Goal: Navigation & Orientation: Find specific page/section

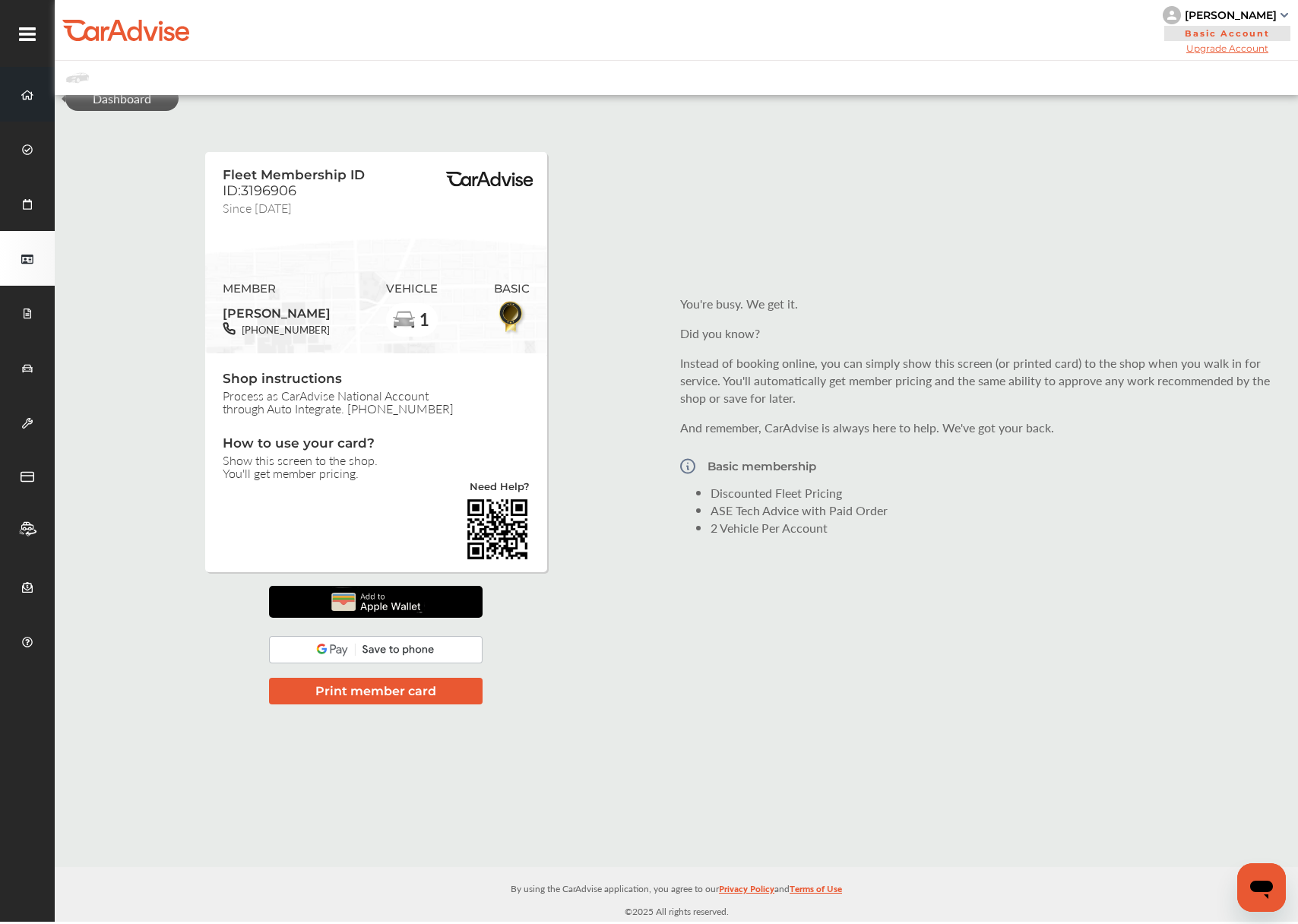
click at [17, 91] on span at bounding box center [27, 94] width 25 height 25
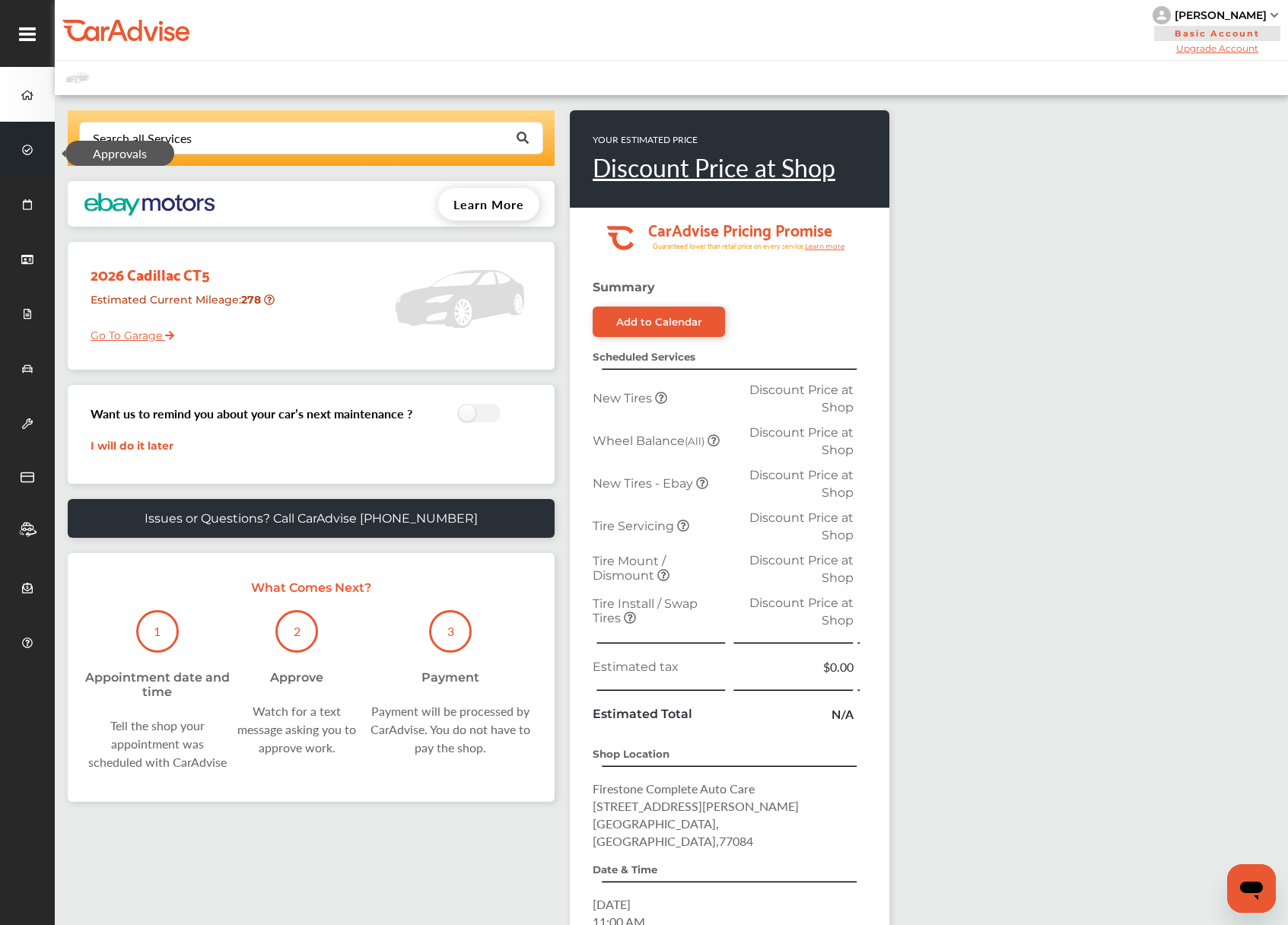
click at [26, 141] on span at bounding box center [27, 149] width 25 height 25
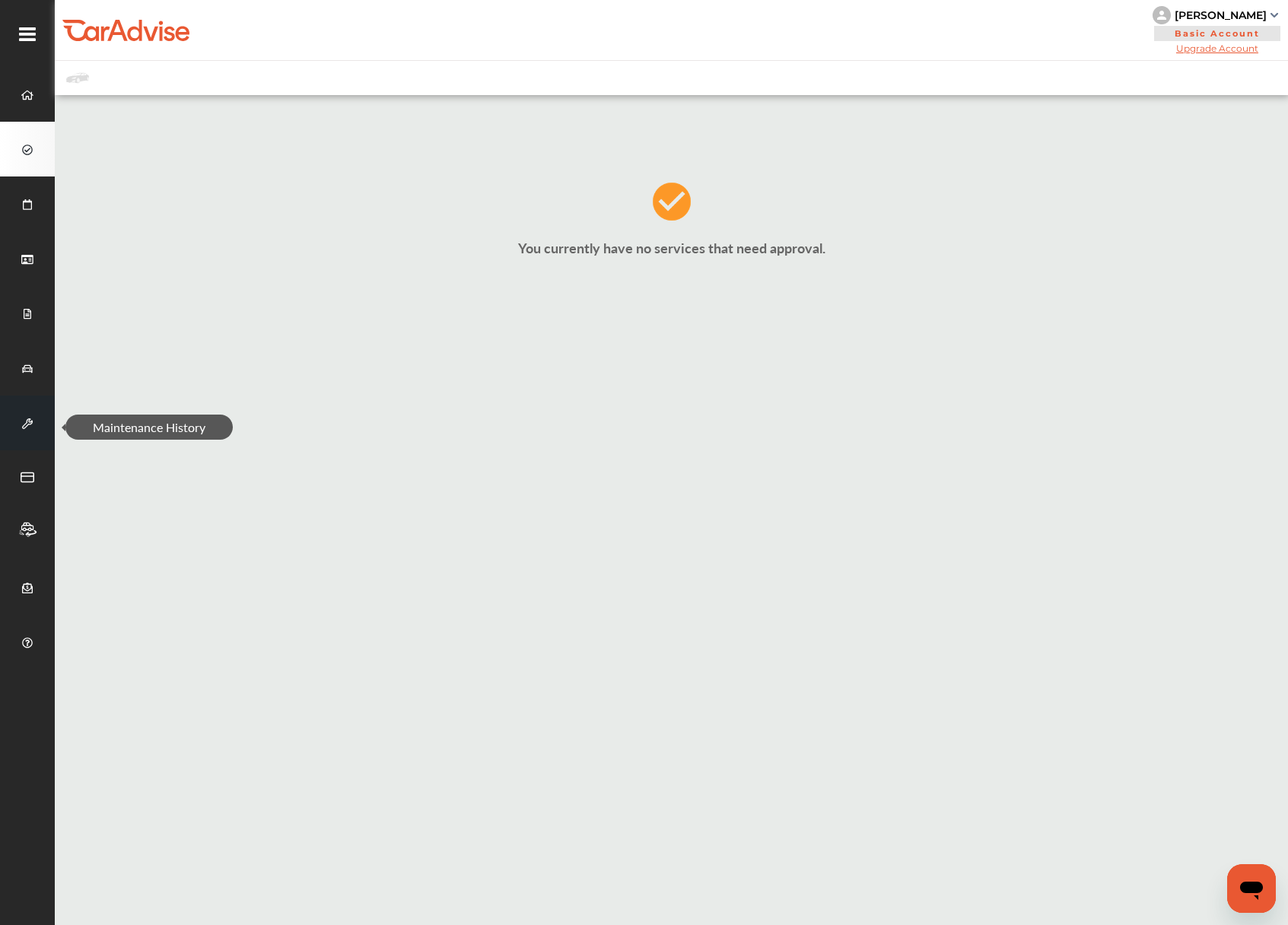
click at [22, 429] on icon at bounding box center [27, 423] width 11 height 11
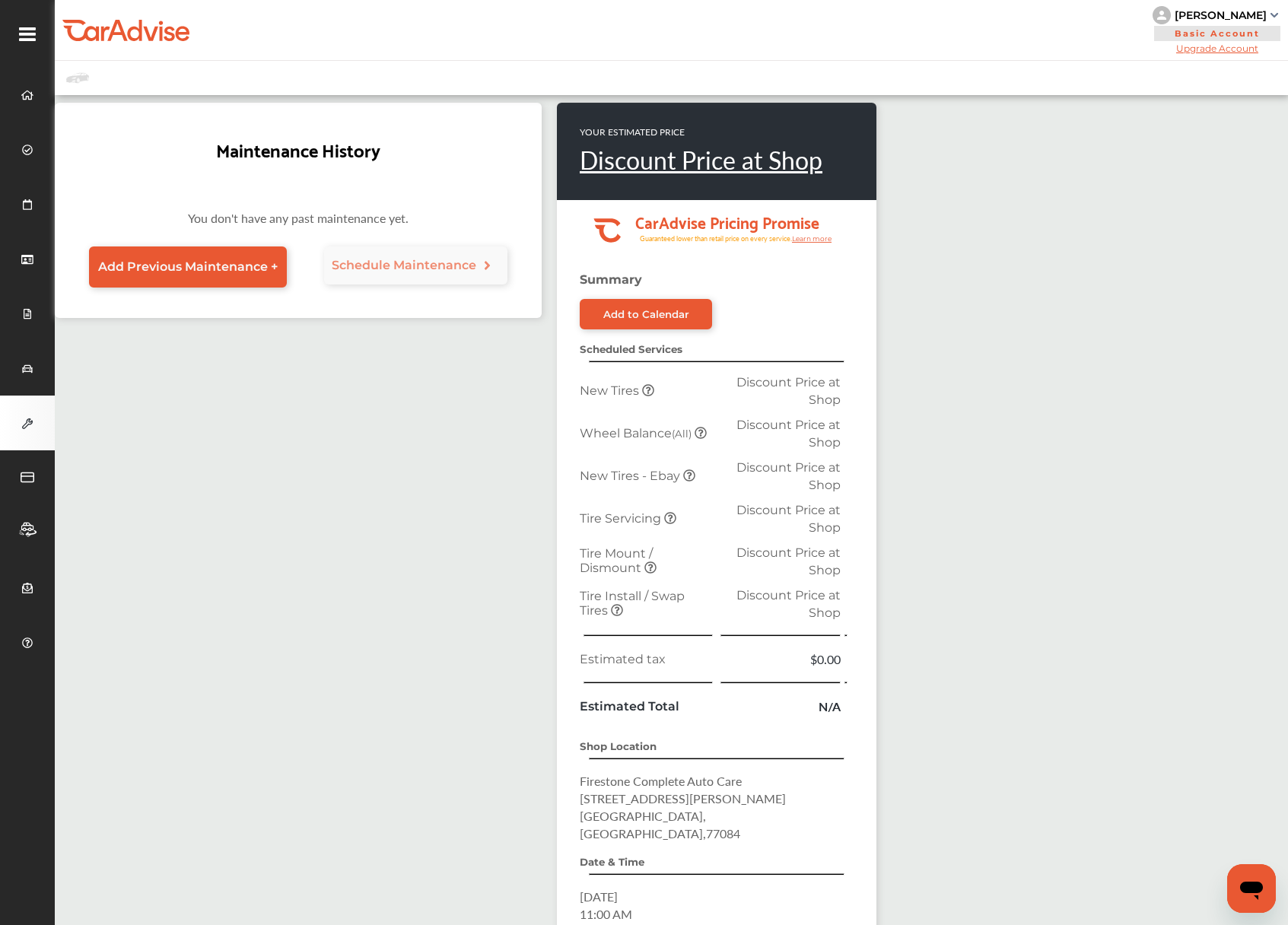
click at [1278, 11] on div "[PERSON_NAME]" at bounding box center [1217, 15] width 130 height 19
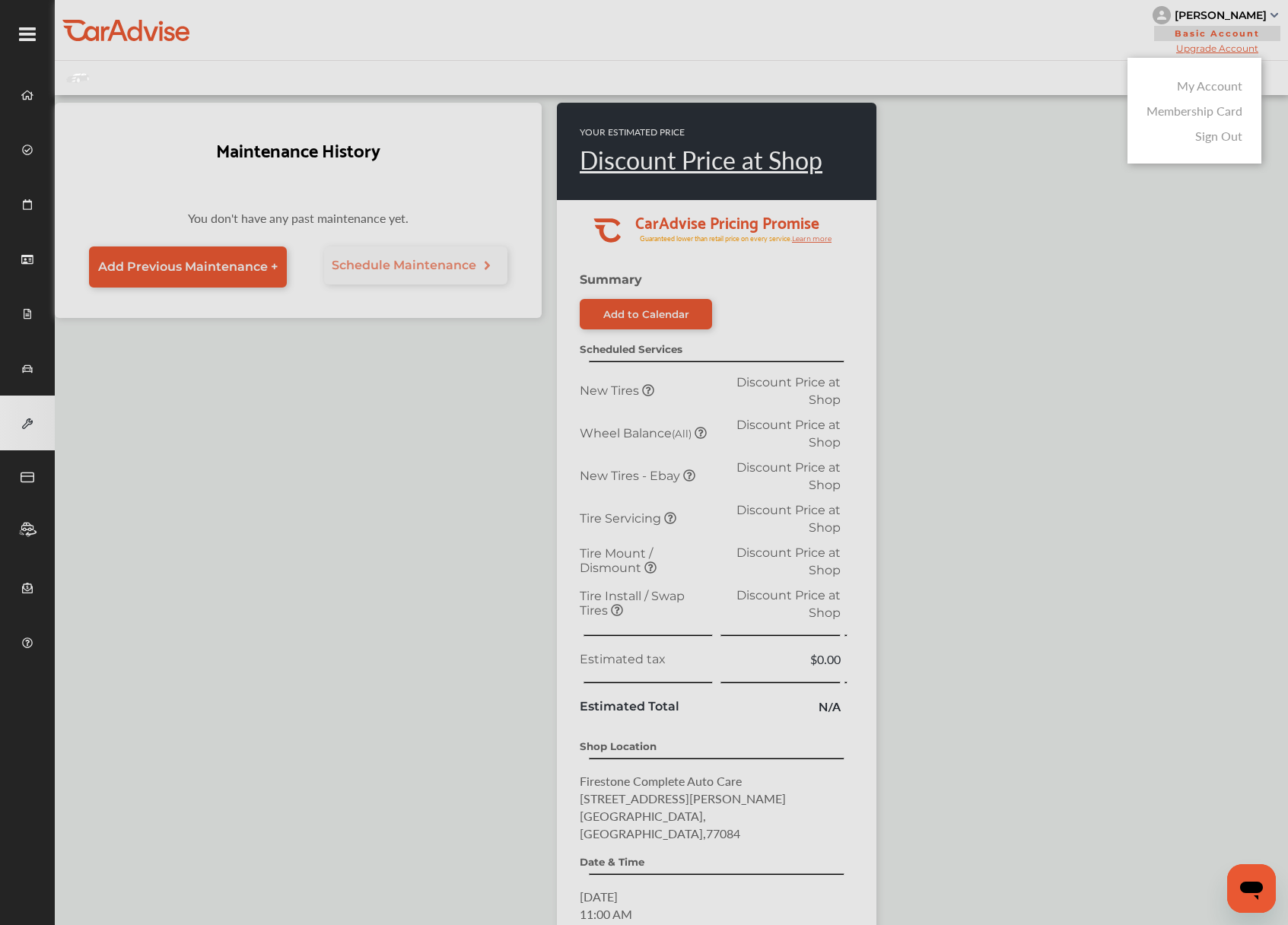
click at [1202, 89] on link "My Account" at bounding box center [1209, 86] width 65 height 18
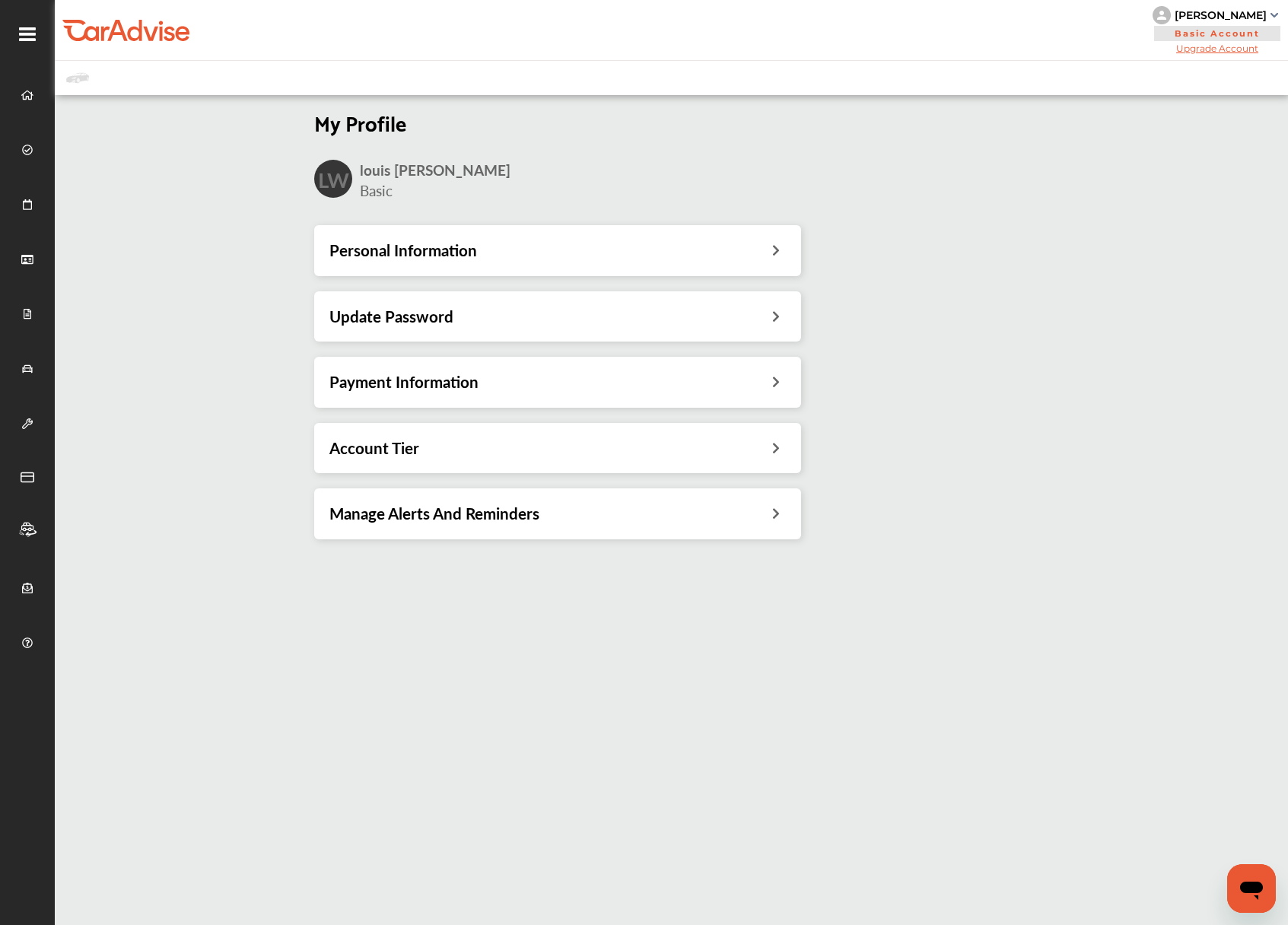
click at [519, 456] on div "Account Tier" at bounding box center [558, 447] width 487 height 50
click at [779, 444] on icon at bounding box center [775, 446] width 14 height 16
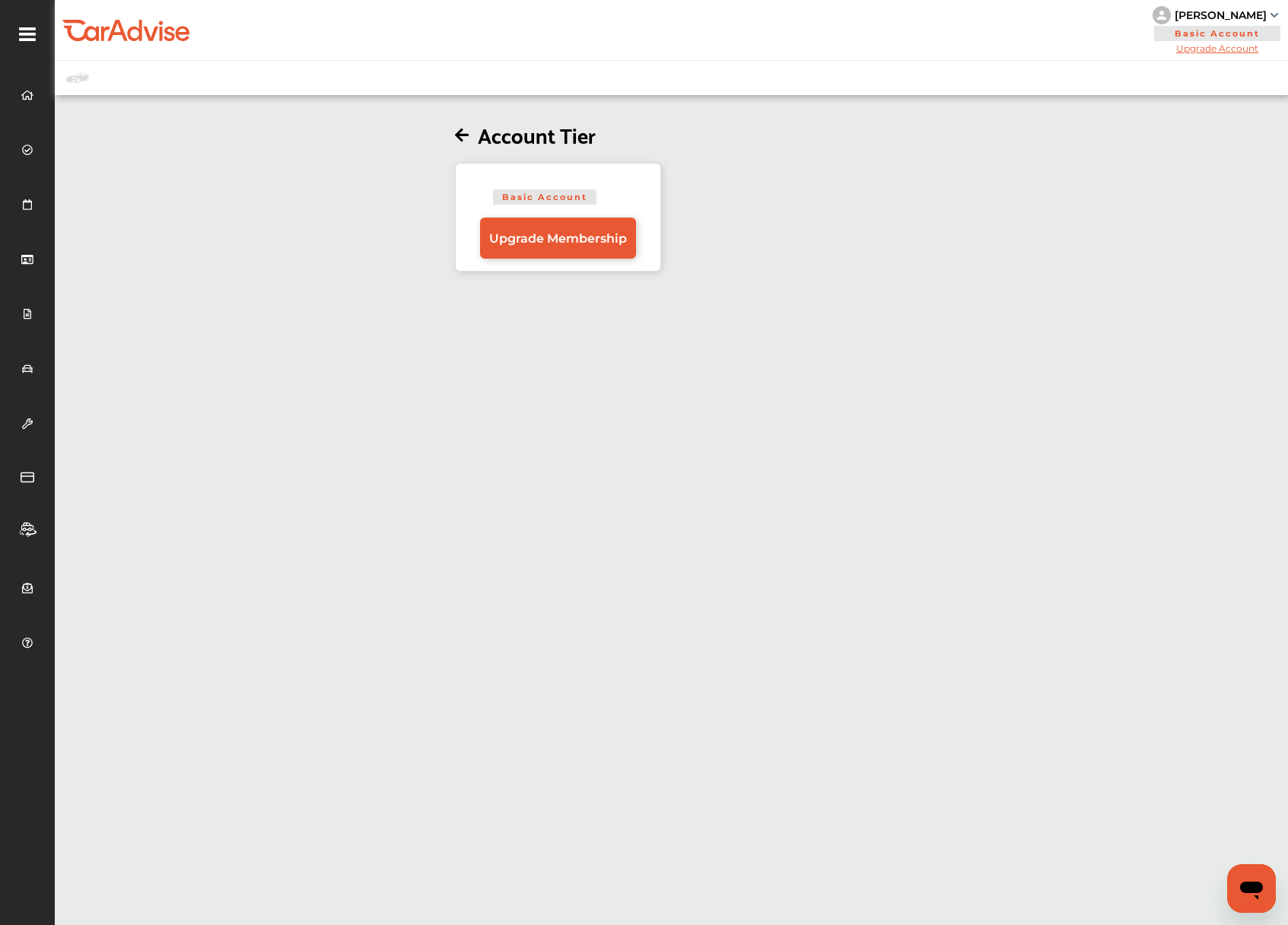
click at [1271, 14] on img at bounding box center [1274, 15] width 8 height 4
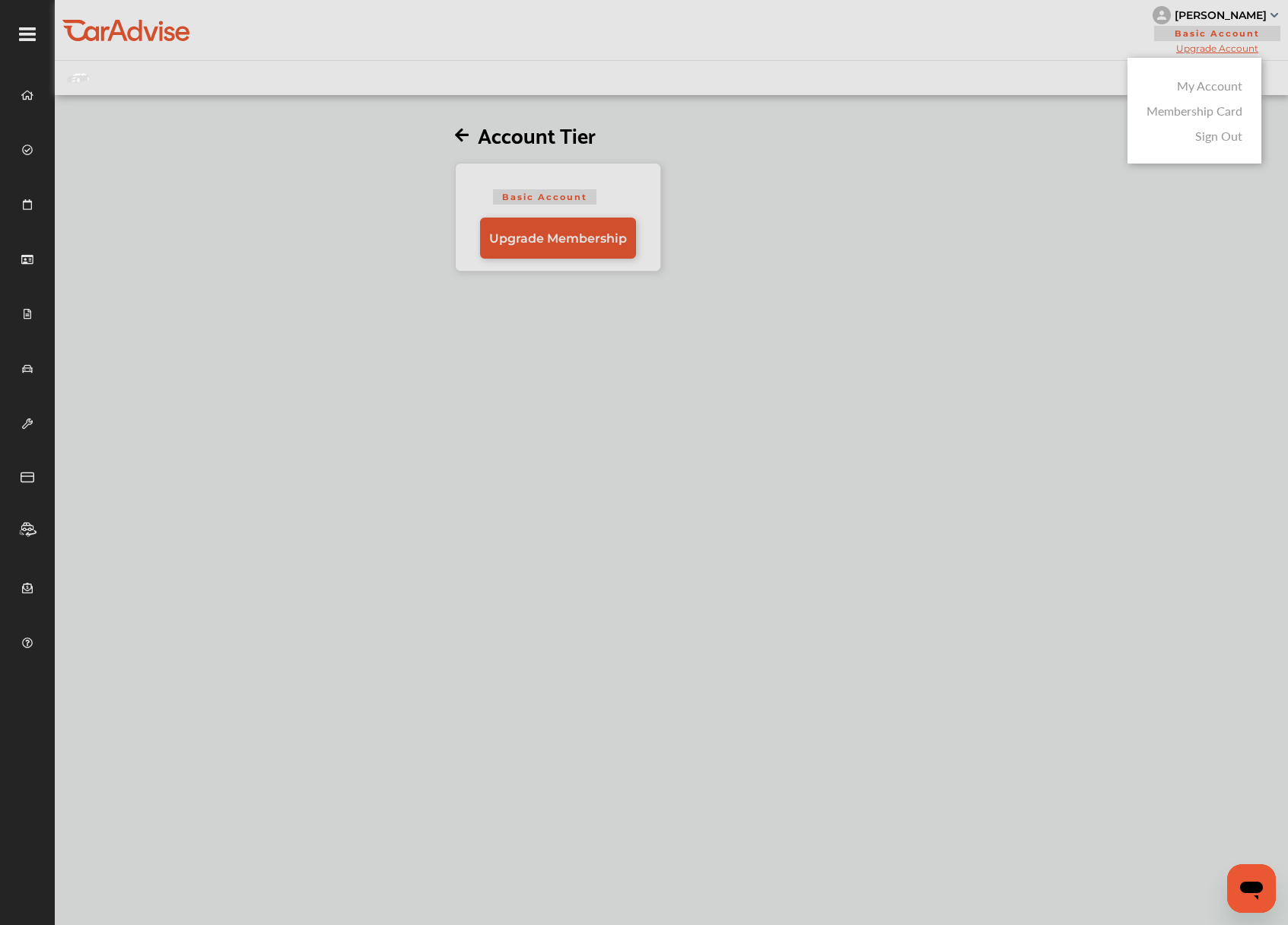
click at [1177, 80] on div "My Account" at bounding box center [1194, 86] width 103 height 25
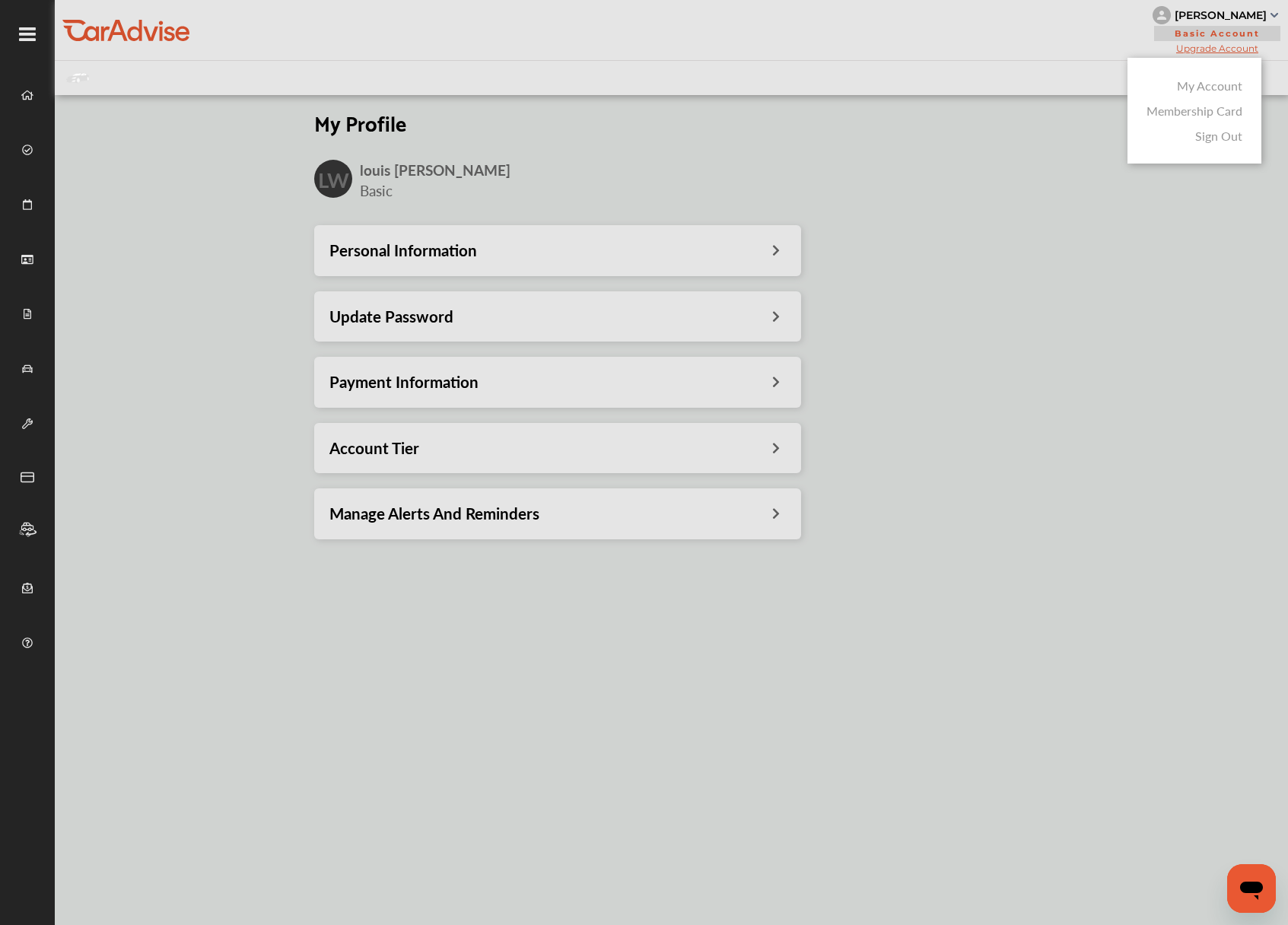
click at [738, 258] on div at bounding box center [644, 500] width 1288 height 1001
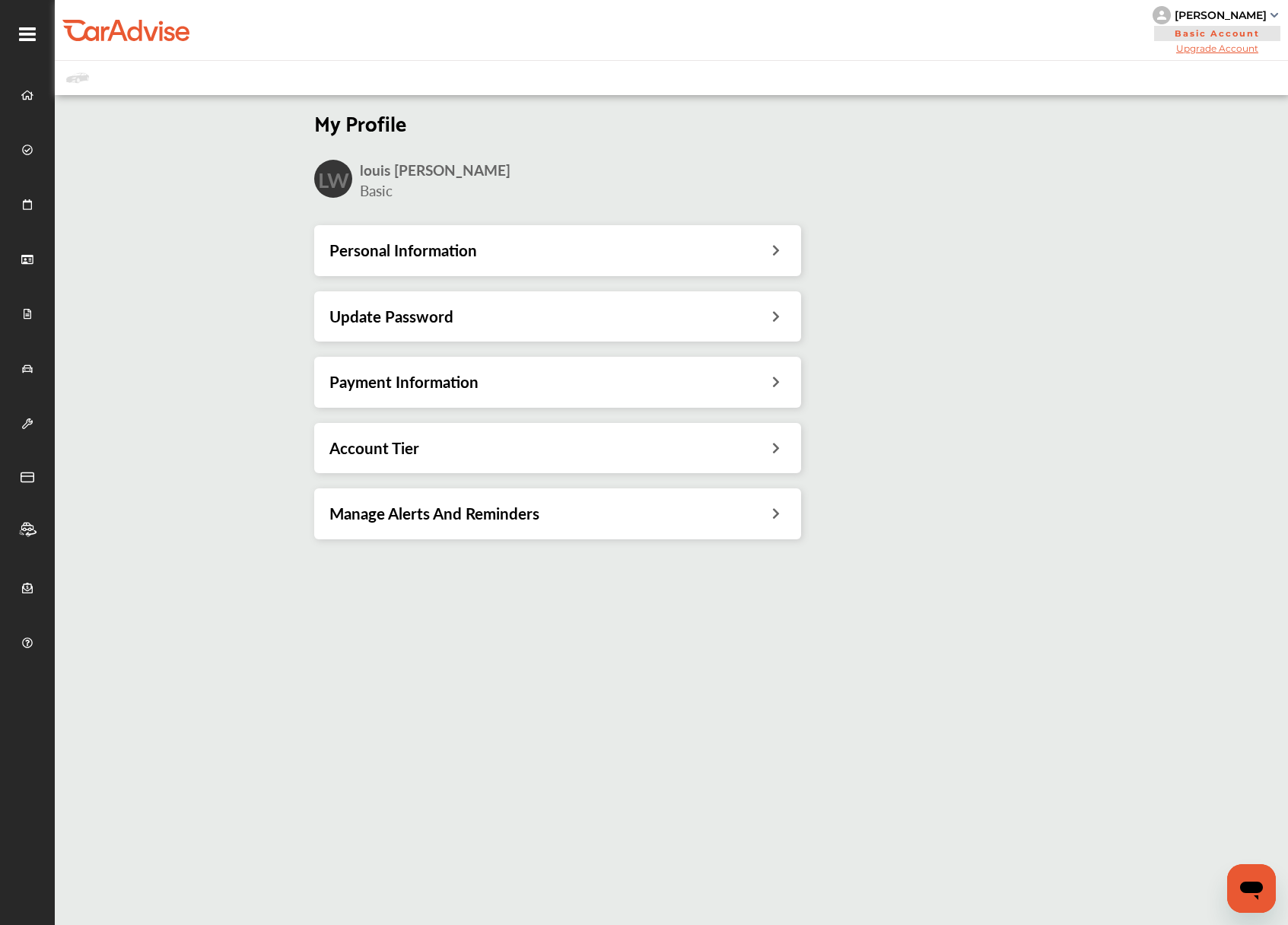
click at [768, 252] on div "Personal Information" at bounding box center [557, 250] width 456 height 19
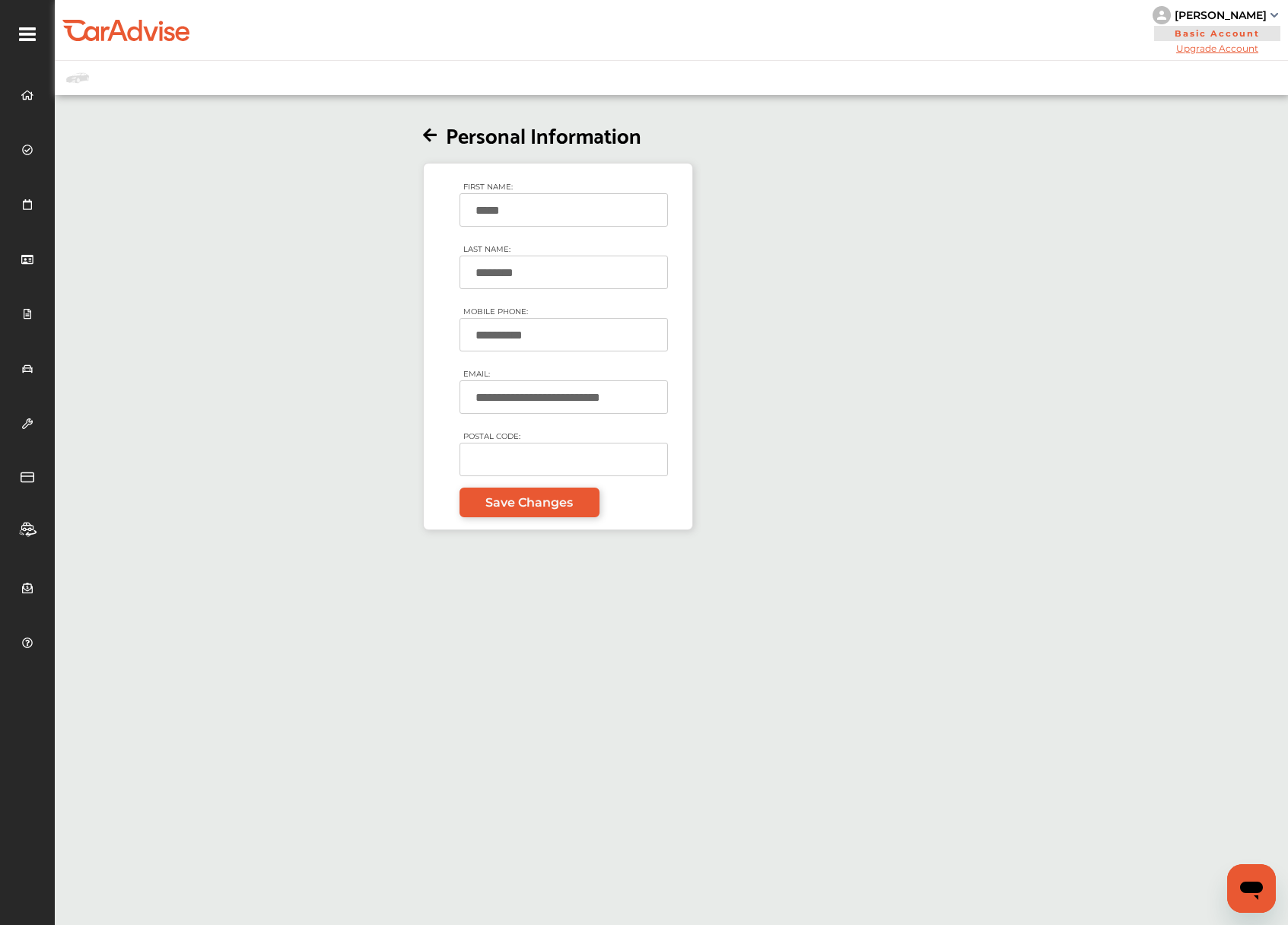
click at [1247, 11] on div "[PERSON_NAME]" at bounding box center [1221, 15] width 92 height 14
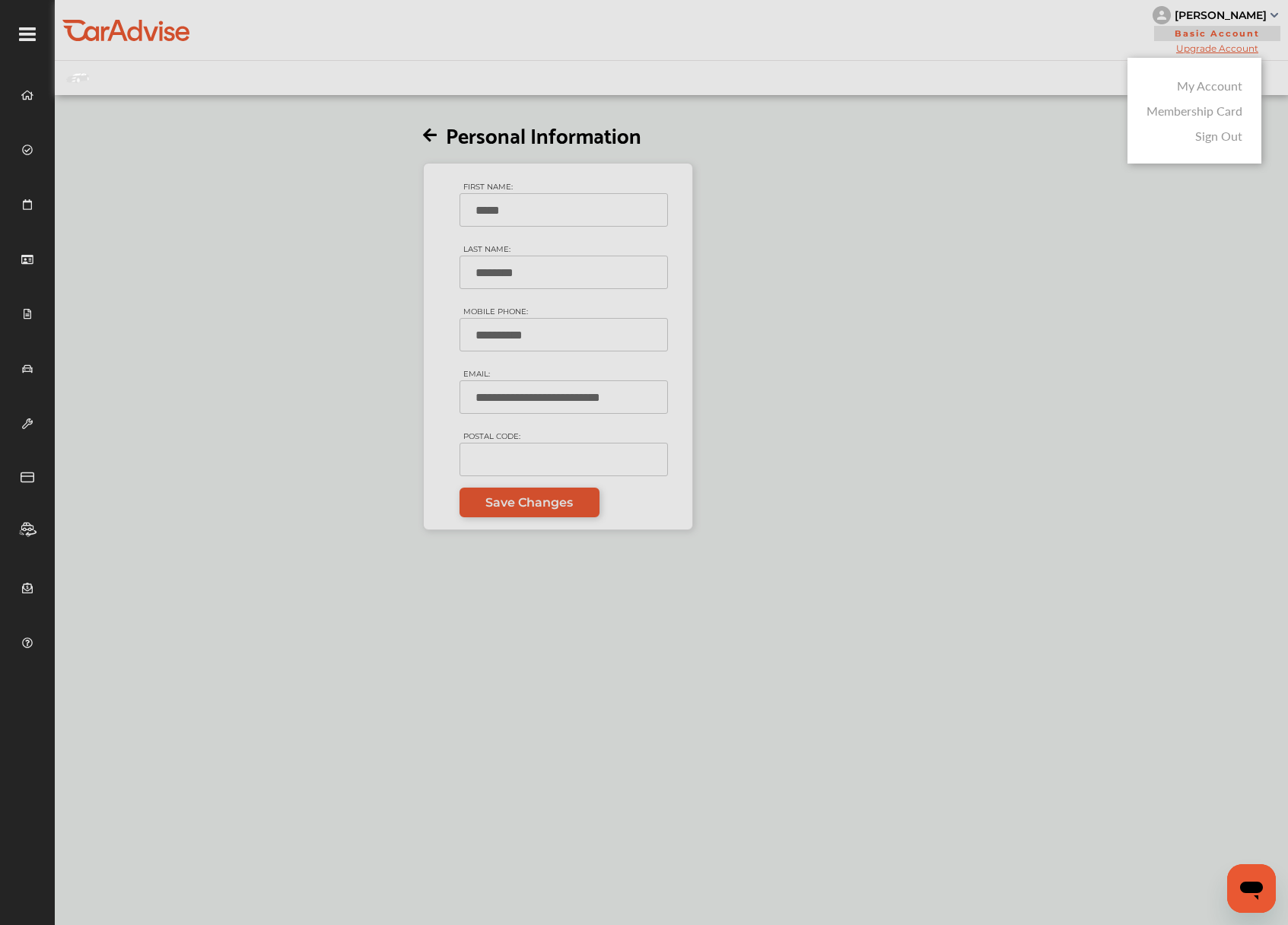
click at [1204, 86] on link "My Account" at bounding box center [1209, 86] width 65 height 18
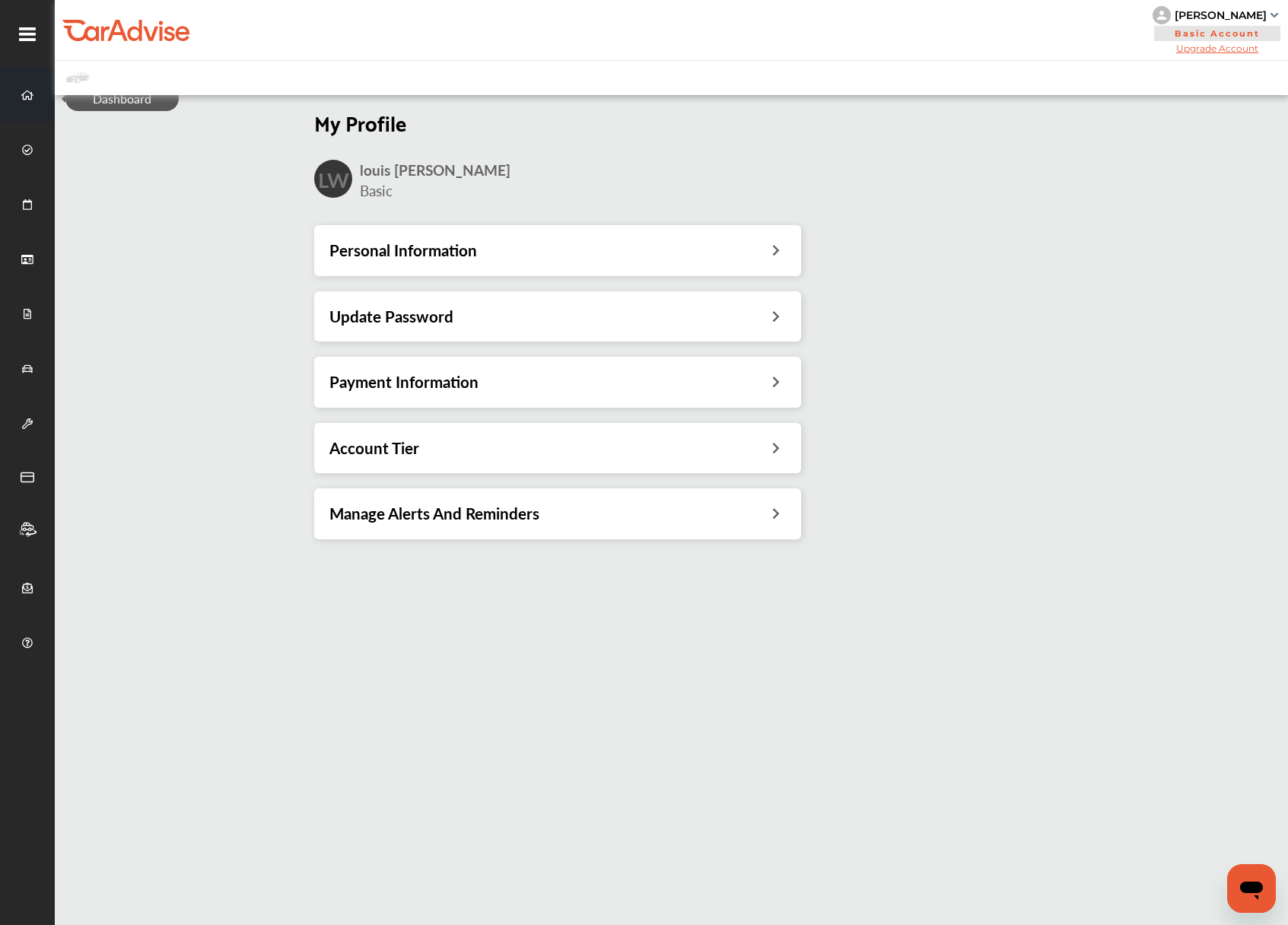
click at [19, 95] on span at bounding box center [27, 94] width 25 height 25
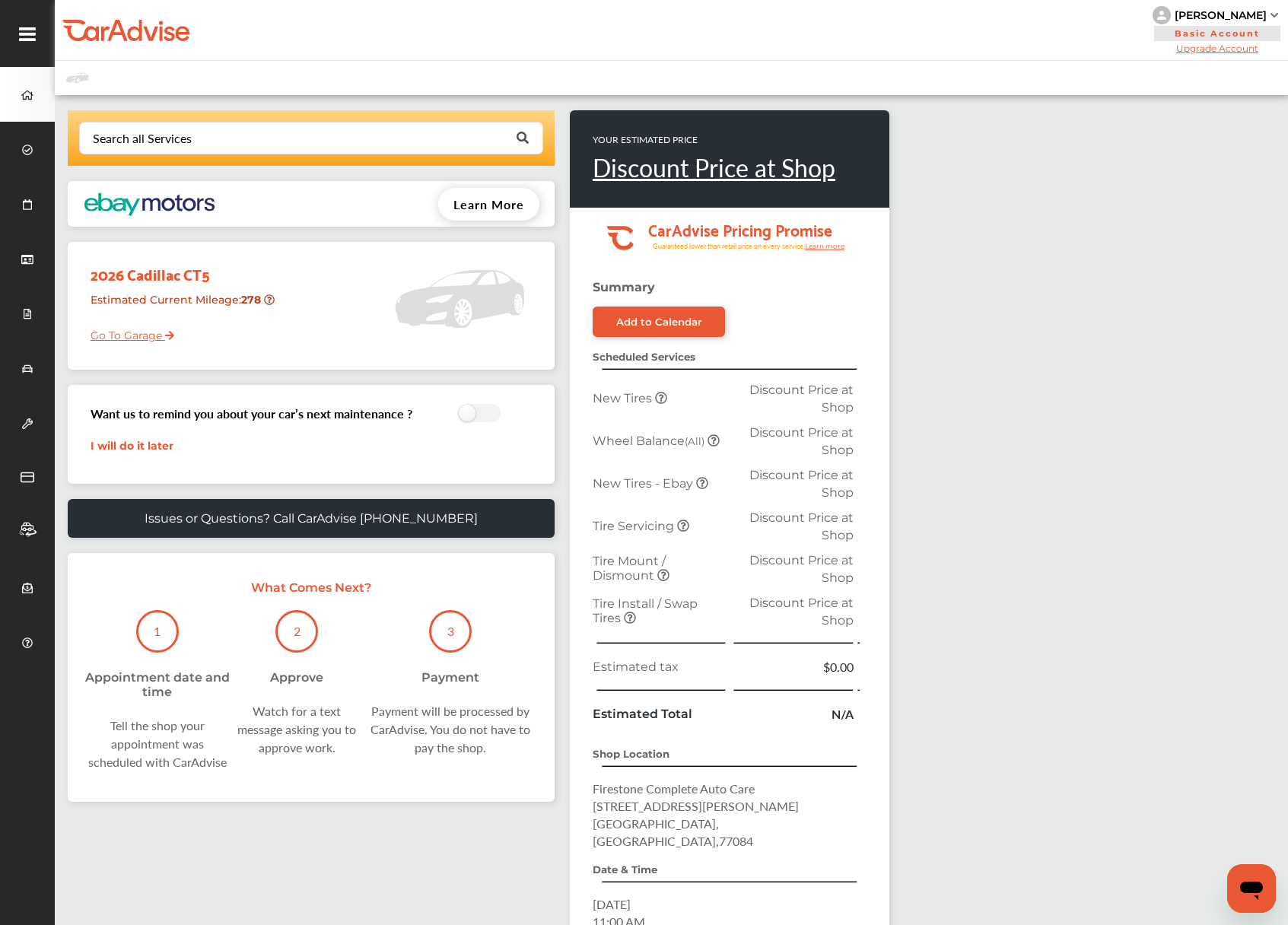
click at [5, 25] on div at bounding box center [27, 19] width 55 height 40
